Goal: Obtain resource: Obtain resource

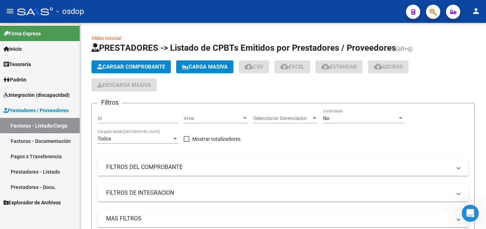
click at [28, 140] on link "Facturas - Documentación" at bounding box center [40, 140] width 80 height 15
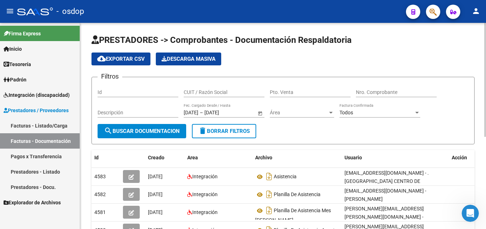
click at [196, 91] on input "CUIT / Razón Social" at bounding box center [224, 92] width 81 height 6
paste input "20477561021"
type input "20477561021"
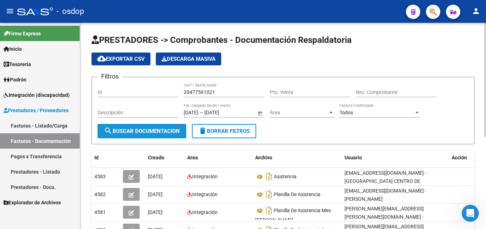
click at [138, 130] on span "search Buscar Documentacion" at bounding box center [142, 131] width 76 height 6
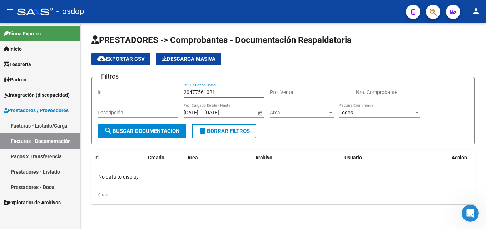
click at [194, 91] on input "20477561021" at bounding box center [224, 92] width 81 height 6
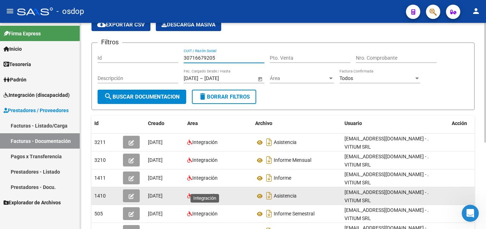
scroll to position [36, 0]
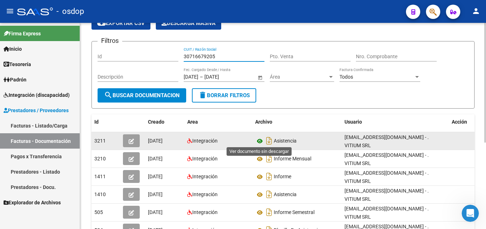
click at [260, 140] on icon at bounding box center [259, 141] width 9 height 9
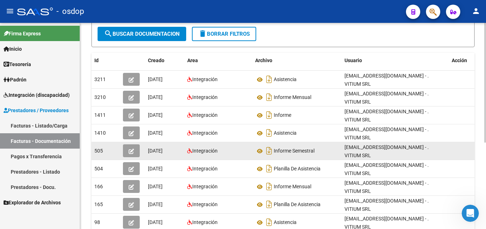
scroll to position [107, 0]
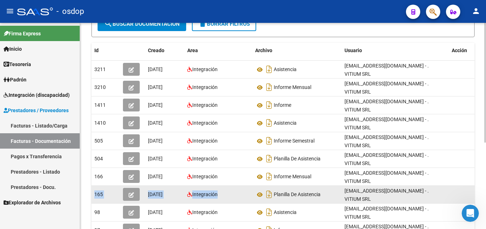
drag, startPoint x: 239, startPoint y: 181, endPoint x: 93, endPoint y: 179, distance: 146.1
click at [93, 186] on div "165 [DATE] Integración Planilla De Asistencia [EMAIL_ADDRESS][DOMAIN_NAME] - . …" at bounding box center [287, 195] width 393 height 18
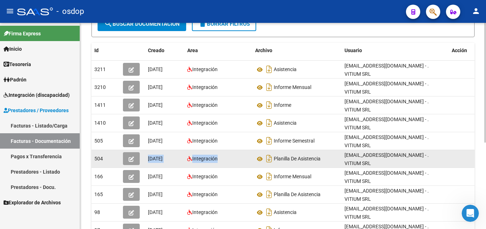
drag, startPoint x: 218, startPoint y: 150, endPoint x: 108, endPoint y: 150, distance: 110.0
click at [108, 150] on div "504 [DATE] Integración Planilla De Asistencia [EMAIL_ADDRESS][DOMAIN_NAME] - . …" at bounding box center [287, 159] width 393 height 18
click at [226, 155] on div "Integración" at bounding box center [218, 159] width 62 height 8
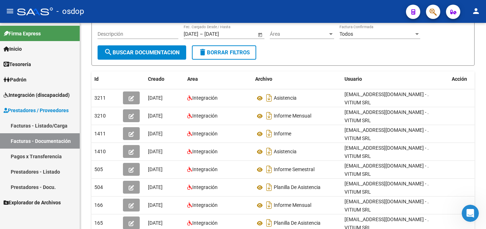
scroll to position [0, 0]
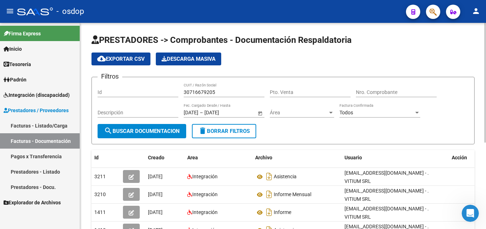
click at [196, 91] on input "30716679205" at bounding box center [224, 92] width 81 height 6
paste input "27183286310"
type input "27183286310"
click at [161, 129] on span "search Buscar Documentacion" at bounding box center [142, 131] width 76 height 6
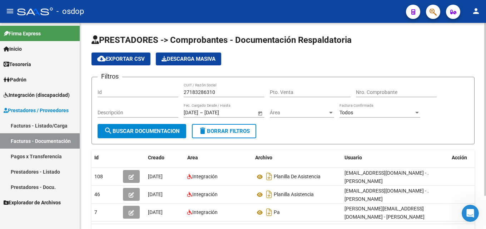
click at [414, 51] on app-list-header "PRESTADORES -> Comprobantes - Documentación Respaldatoria cloud_download Export…" at bounding box center [282, 89] width 383 height 110
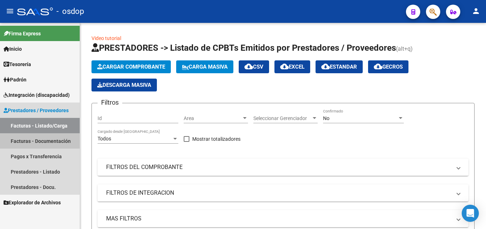
click at [69, 133] on link "Facturas - Documentación" at bounding box center [40, 140] width 80 height 15
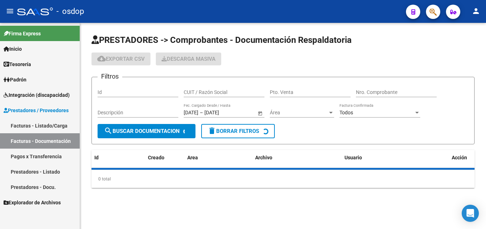
click at [203, 90] on input "CUIT / Razón Social" at bounding box center [224, 92] width 81 height 6
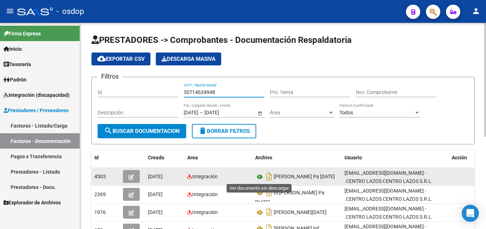
click at [260, 176] on icon at bounding box center [259, 177] width 9 height 9
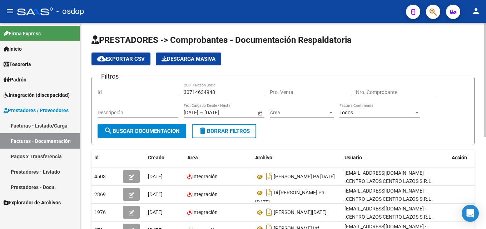
click at [204, 94] on input "30714634948" at bounding box center [224, 92] width 81 height 6
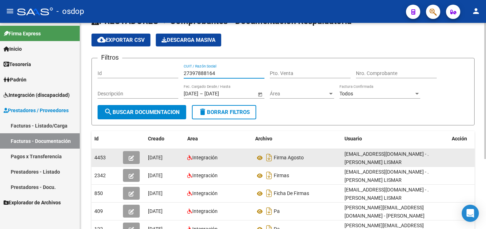
scroll to position [36, 0]
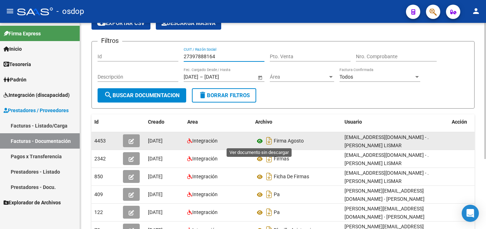
type input "27397888164"
click at [261, 143] on icon at bounding box center [259, 141] width 9 height 9
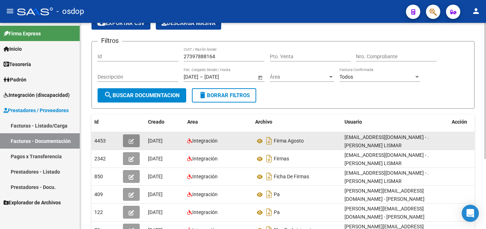
click at [131, 139] on icon "button" at bounding box center [131, 141] width 5 height 5
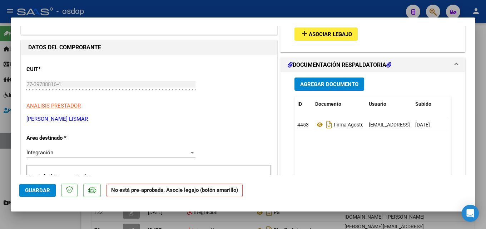
scroll to position [0, 0]
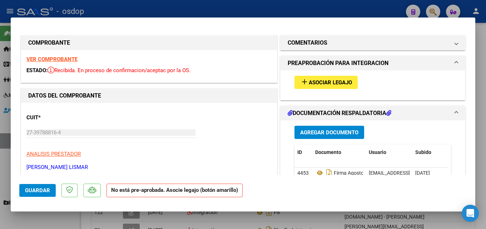
click at [311, 84] on span "Asociar Legajo" at bounding box center [330, 82] width 43 height 6
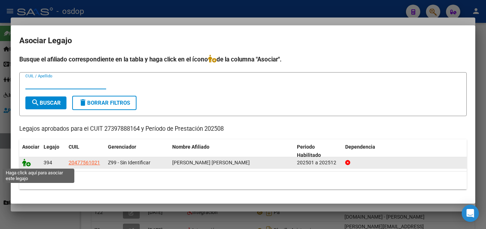
click at [27, 162] on icon at bounding box center [26, 163] width 9 height 8
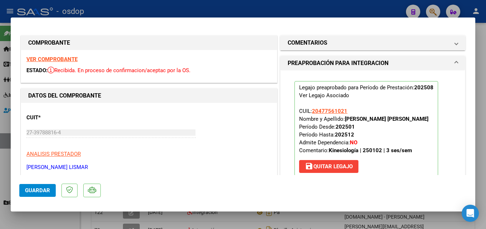
click at [36, 190] on span "Guardar" at bounding box center [37, 190] width 25 height 6
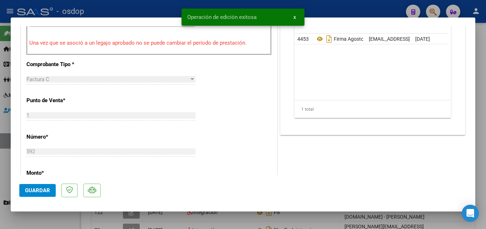
scroll to position [250, 0]
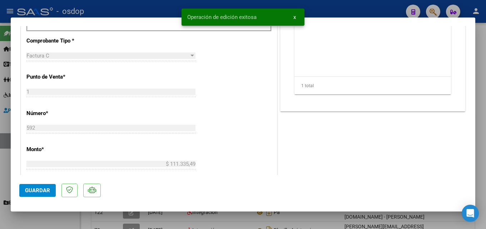
click at [0, 113] on div at bounding box center [243, 114] width 486 height 229
type input "$ 0,00"
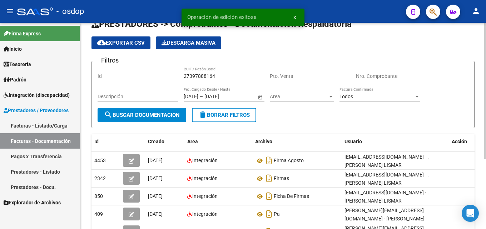
scroll to position [0, 0]
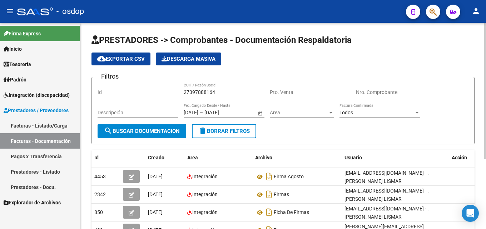
click at [210, 92] on input "27397888164" at bounding box center [224, 92] width 81 height 6
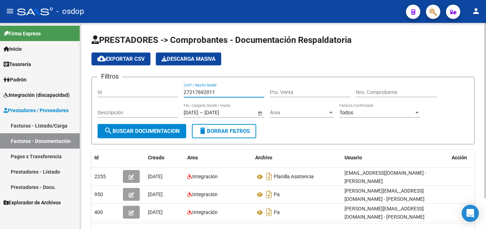
click at [206, 89] on input "27217692011" at bounding box center [224, 92] width 81 height 6
click at [206, 89] on div "27217692011 CUIT / Razón Social" at bounding box center [224, 90] width 81 height 14
click at [210, 94] on input "27217692011" at bounding box center [224, 92] width 81 height 6
click at [210, 93] on input "27217692011" at bounding box center [224, 92] width 81 height 6
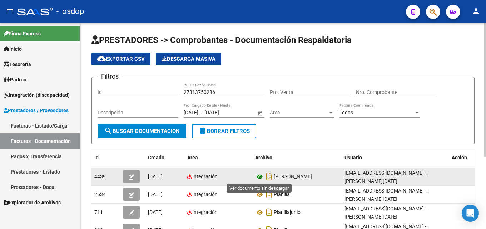
click at [260, 176] on icon at bounding box center [259, 177] width 9 height 9
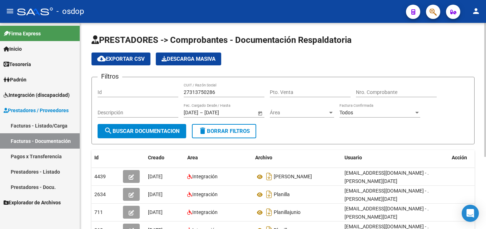
click at [192, 90] on input "27313750286" at bounding box center [224, 92] width 81 height 6
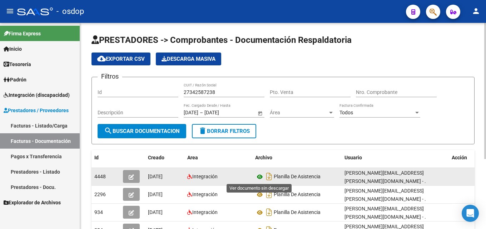
click at [262, 178] on icon at bounding box center [259, 177] width 9 height 9
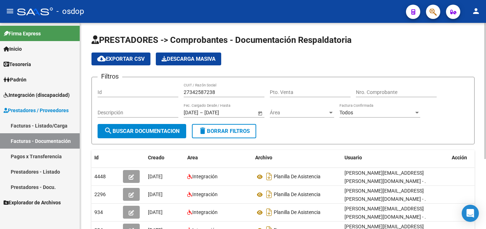
click at [198, 92] on input "27342587238" at bounding box center [224, 92] width 81 height 6
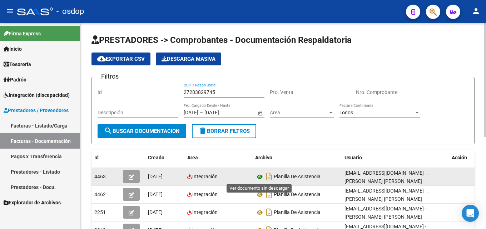
type input "27283829745"
click at [261, 177] on icon at bounding box center [259, 177] width 9 height 9
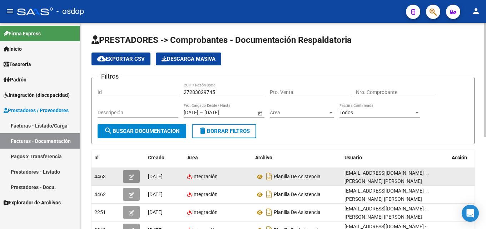
click at [131, 177] on icon "button" at bounding box center [131, 176] width 5 height 5
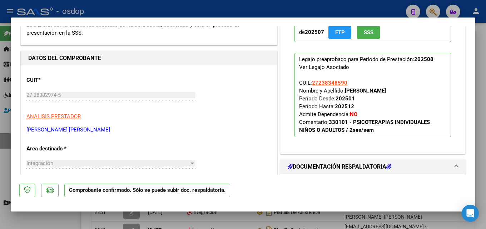
scroll to position [214, 0]
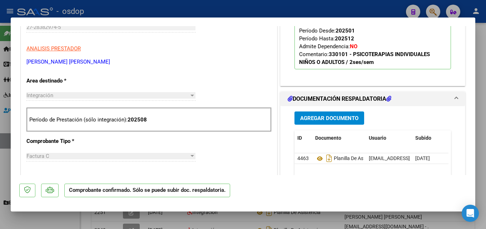
click at [355, 219] on div at bounding box center [243, 114] width 486 height 229
type input "$ 0,00"
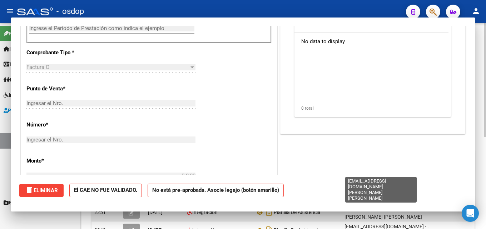
scroll to position [114, 0]
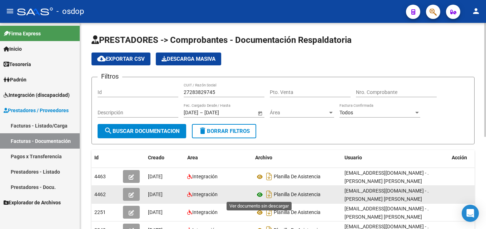
click at [261, 195] on icon at bounding box center [259, 194] width 9 height 9
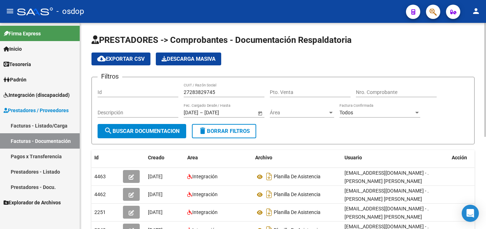
click at [209, 90] on input "27283829745" at bounding box center [224, 92] width 81 height 6
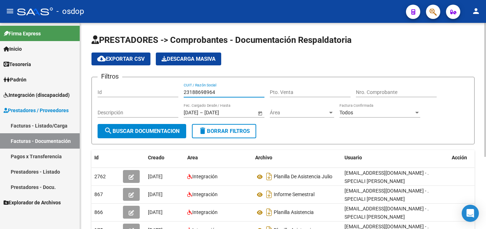
click at [210, 91] on input "23188698964" at bounding box center [224, 92] width 81 height 6
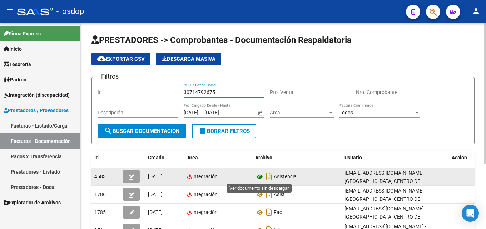
click at [257, 179] on icon at bounding box center [259, 177] width 9 height 9
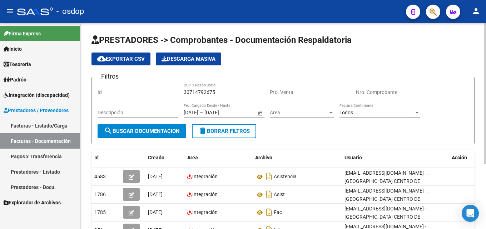
click at [208, 89] on div "30714792675 CUIT / Razón Social" at bounding box center [224, 90] width 81 height 14
click at [208, 91] on input "30714792675" at bounding box center [224, 92] width 81 height 6
click at [208, 92] on input "30714792675" at bounding box center [224, 92] width 81 height 6
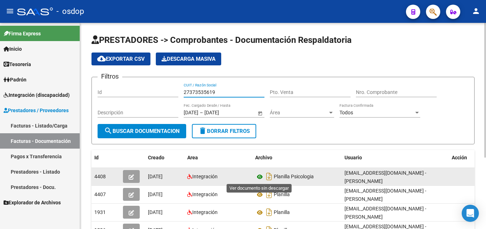
click at [262, 179] on icon at bounding box center [259, 177] width 9 height 9
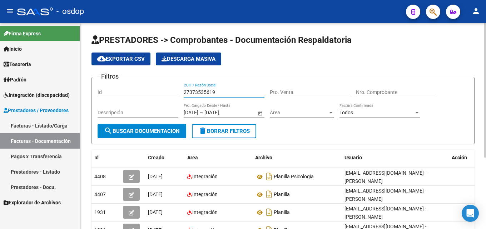
click at [210, 91] on input "27373535619" at bounding box center [224, 92] width 81 height 6
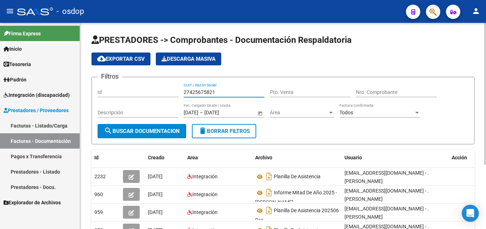
click at [216, 93] on input "27425675821" at bounding box center [224, 92] width 81 height 6
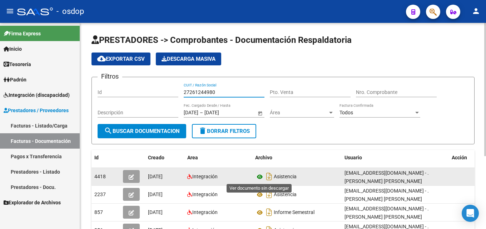
click at [259, 175] on icon at bounding box center [259, 177] width 9 height 9
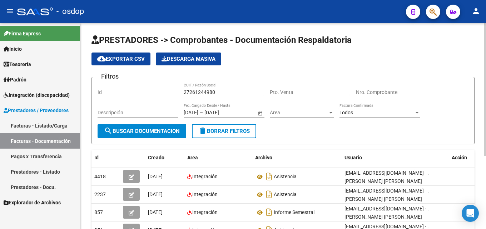
click at [207, 91] on input "27261244980" at bounding box center [224, 92] width 81 height 6
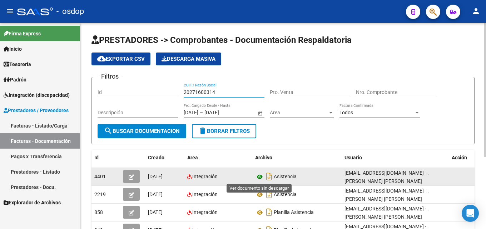
type input "20271600314"
click at [261, 179] on icon at bounding box center [259, 177] width 9 height 9
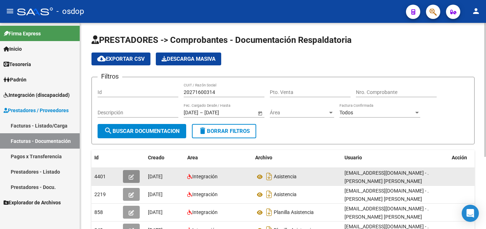
click at [134, 178] on button "button" at bounding box center [131, 176] width 17 height 13
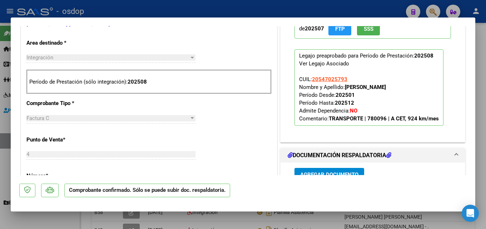
scroll to position [286, 0]
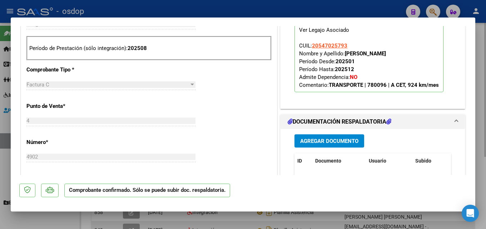
click at [331, 225] on div at bounding box center [243, 114] width 486 height 229
type input "$ 0,00"
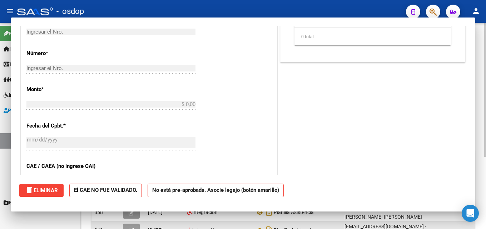
scroll to position [171, 0]
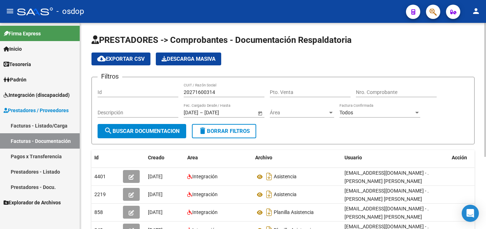
click at [214, 92] on input "20271600314" at bounding box center [224, 92] width 81 height 6
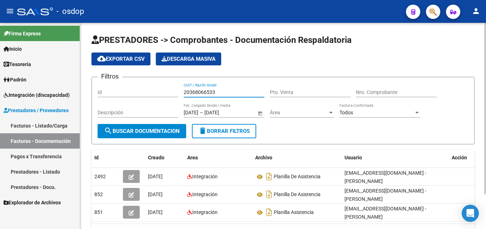
click at [208, 94] on input "20368066533" at bounding box center [224, 92] width 81 height 6
drag, startPoint x: 208, startPoint y: 94, endPoint x: 206, endPoint y: 90, distance: 4.4
click at [208, 93] on input "20368066533" at bounding box center [224, 92] width 81 height 6
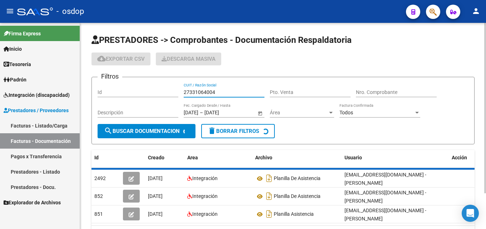
type input "27331064004"
